Goal: Task Accomplishment & Management: Manage account settings

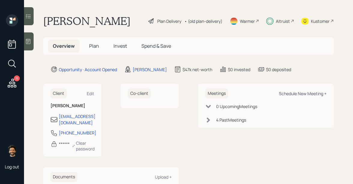
click at [296, 95] on div "Schedule New Meeting +" at bounding box center [303, 94] width 48 height 6
select select "f14b762f-c7c2-4b89-9227-8fa891345eea"
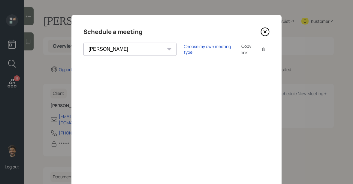
click at [267, 33] on icon at bounding box center [264, 31] width 9 height 9
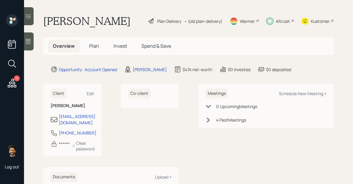
click at [15, 82] on icon at bounding box center [12, 83] width 9 height 9
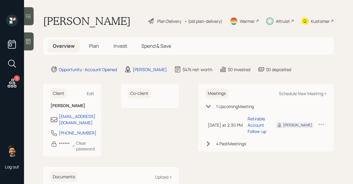
click at [115, 48] on span "Invest" at bounding box center [119, 46] width 13 height 7
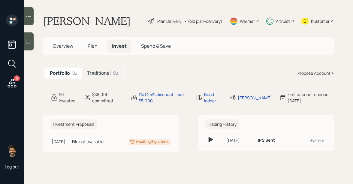
click at [100, 75] on h5 "Traditional" at bounding box center [99, 73] width 24 height 6
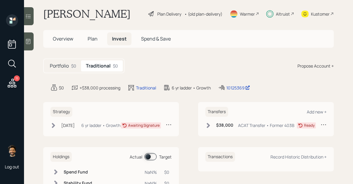
scroll to position [10, 0]
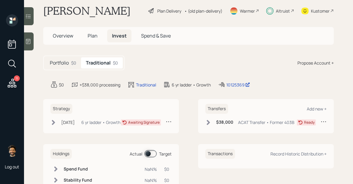
click at [213, 123] on div "$38,000 ACAT Transfer • Former 403B" at bounding box center [249, 121] width 89 height 7
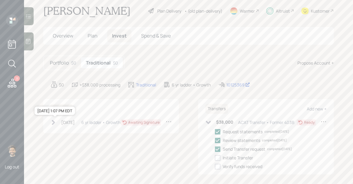
click at [70, 124] on div "Jul 9, 2025" at bounding box center [67, 122] width 13 height 6
click at [9, 82] on icon at bounding box center [12, 83] width 9 height 9
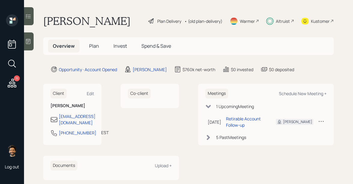
click at [323, 24] on div "Kustomer" at bounding box center [320, 21] width 19 height 6
